Goal: Task Accomplishment & Management: Book appointment/travel/reservation

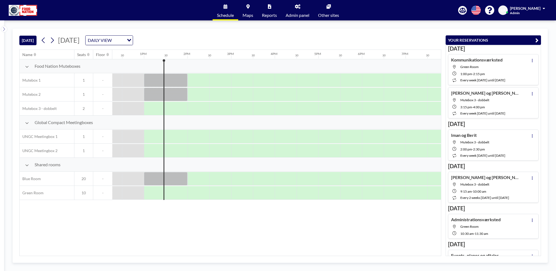
scroll to position [0, 545]
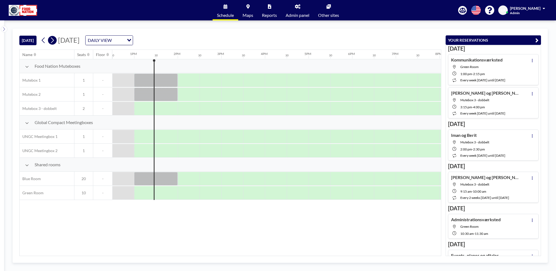
click at [51, 41] on icon at bounding box center [52, 40] width 5 height 8
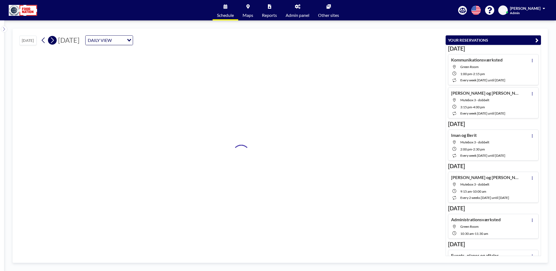
click at [51, 41] on icon at bounding box center [52, 40] width 5 height 8
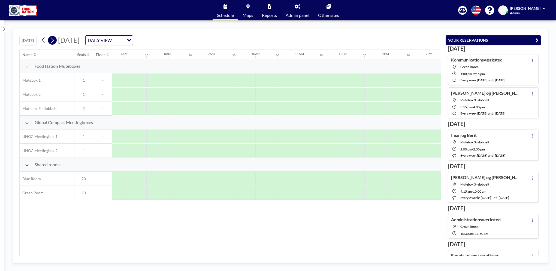
scroll to position [0, 327]
click at [52, 40] on icon at bounding box center [52, 40] width 5 height 8
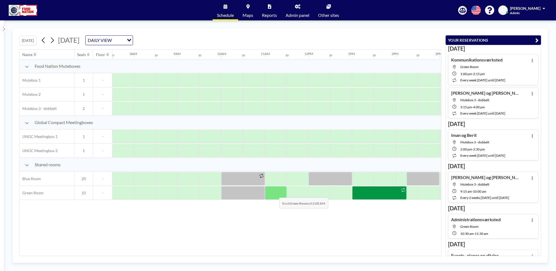
click at [275, 193] on div at bounding box center [276, 193] width 22 height 14
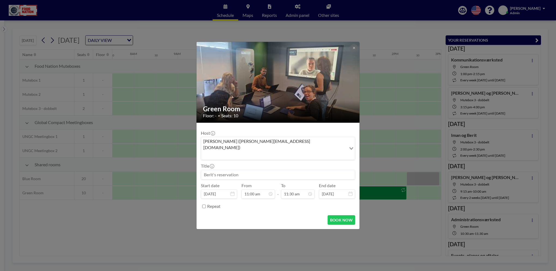
scroll to position [213, 0]
click at [221, 170] on input at bounding box center [278, 174] width 154 height 9
type input "Pressemøde"
click at [310, 193] on icon at bounding box center [310, 194] width 2 height 2
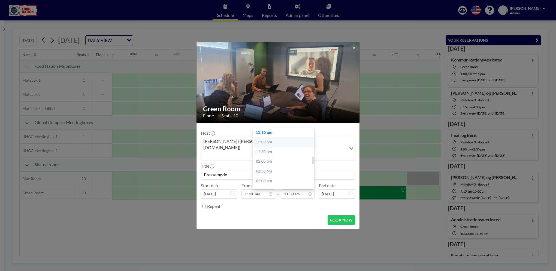
click at [274, 138] on div "12:00 pm" at bounding box center [285, 143] width 64 height 10
type input "12:00 pm"
click at [342, 216] on button "BOOK NOW" at bounding box center [342, 221] width 28 height 10
